Goal: Information Seeking & Learning: Check status

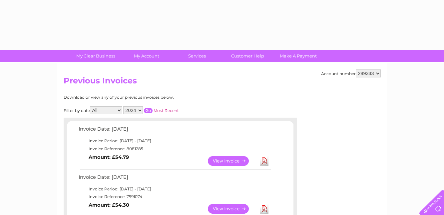
select select "2024"
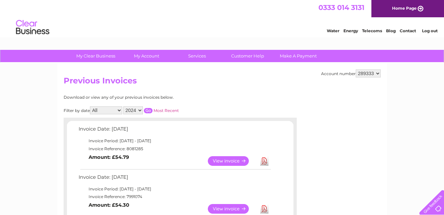
click at [149, 109] on input "button" at bounding box center [148, 110] width 9 height 5
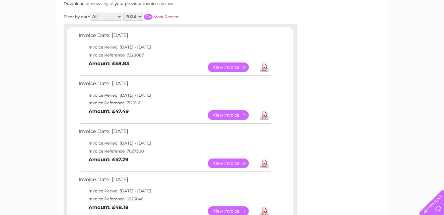
scroll to position [106, 0]
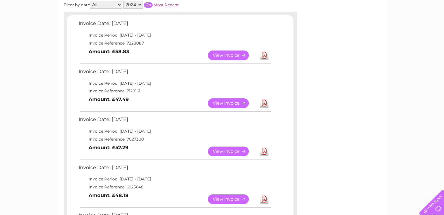
click at [229, 102] on link "View" at bounding box center [232, 104] width 49 height 10
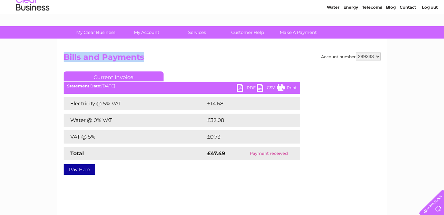
scroll to position [54, 0]
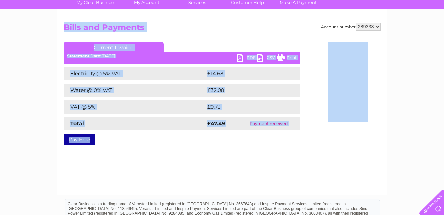
drag, startPoint x: 60, startPoint y: 81, endPoint x: 232, endPoint y: 130, distance: 178.8
click at [232, 130] on div "Account number 289333 Bills and Payments Current Invoice PDF CSV Print £14.68" at bounding box center [221, 102] width 329 height 186
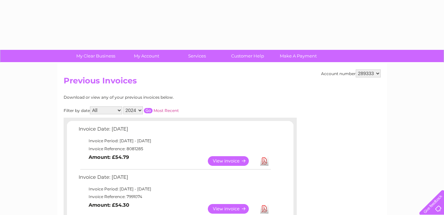
select select "2024"
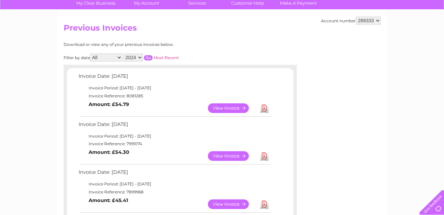
scroll to position [44, 0]
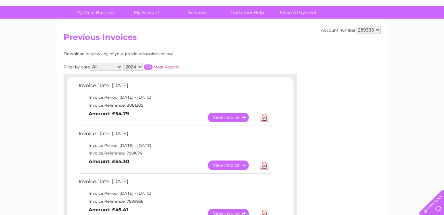
click at [148, 65] on input "button" at bounding box center [148, 67] width 9 height 5
click at [229, 116] on link "View" at bounding box center [232, 118] width 49 height 10
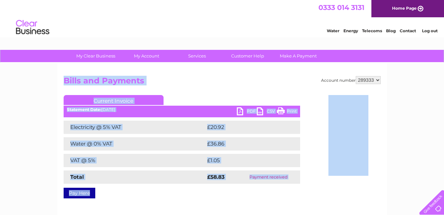
drag, startPoint x: 63, startPoint y: 77, endPoint x: 259, endPoint y: 186, distance: 224.1
click at [259, 186] on div "Account number 289333 Bills and Payments Current Invoice PDF CSV Print £20.92" at bounding box center [222, 136] width 317 height 120
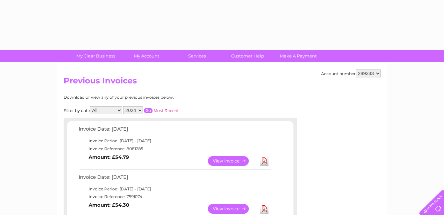
select select "2024"
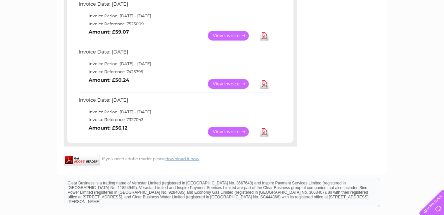
scroll to position [413, 0]
click at [233, 131] on link "View" at bounding box center [232, 132] width 49 height 10
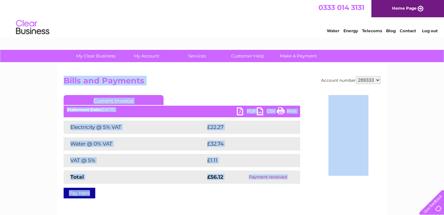
drag, startPoint x: 64, startPoint y: 78, endPoint x: 217, endPoint y: 186, distance: 187.3
click at [217, 186] on div "Account number 289333 Bills and Payments Current Invoice PDF CSV Print £22.27" at bounding box center [222, 136] width 317 height 120
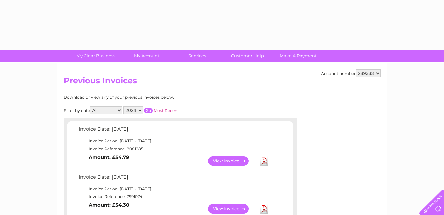
select select "2024"
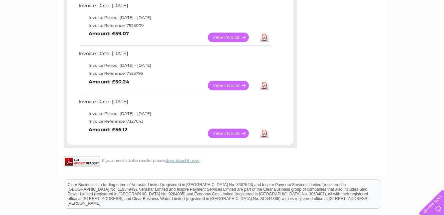
click at [236, 86] on link "View" at bounding box center [232, 86] width 49 height 10
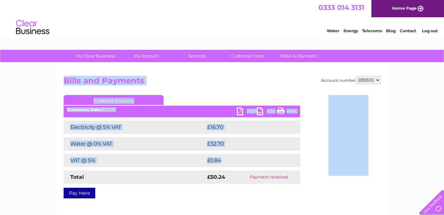
drag, startPoint x: 63, startPoint y: 79, endPoint x: 216, endPoint y: 169, distance: 177.4
click at [216, 169] on div "Account number 289333 Bills and Payments Current Invoice PDF CSV Print £16.70" at bounding box center [222, 136] width 317 height 120
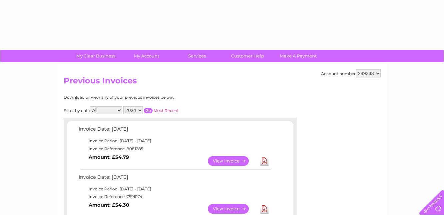
select select "2024"
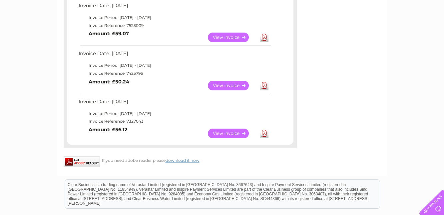
click at [219, 37] on link "View" at bounding box center [232, 38] width 49 height 10
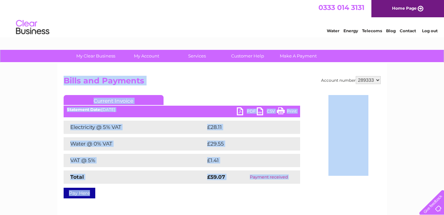
drag, startPoint x: 63, startPoint y: 80, endPoint x: 240, endPoint y: 186, distance: 206.2
click at [240, 186] on div "Account number 289333 Bills and Payments Current Invoice PDF CSV Print £28.11" at bounding box center [222, 136] width 317 height 120
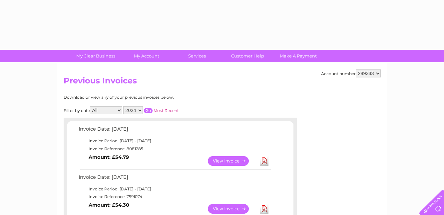
select select "2024"
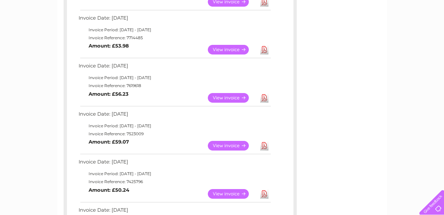
scroll to position [301, 0]
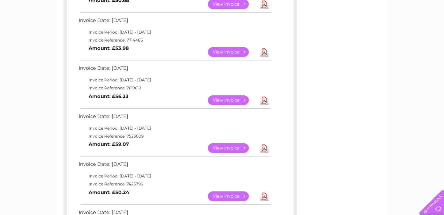
click at [229, 98] on link "View" at bounding box center [232, 101] width 49 height 10
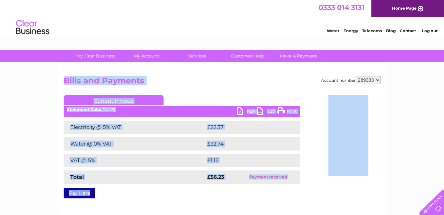
drag, startPoint x: 60, startPoint y: 81, endPoint x: 212, endPoint y: 188, distance: 186.4
click at [212, 188] on div "Account number 289333 Bills and Payments Current Invoice PDF CSV Print £22.37" at bounding box center [221, 156] width 329 height 186
click at [235, 88] on h2 "Bills and Payments" at bounding box center [222, 82] width 317 height 13
